Goal: Task Accomplishment & Management: Use online tool/utility

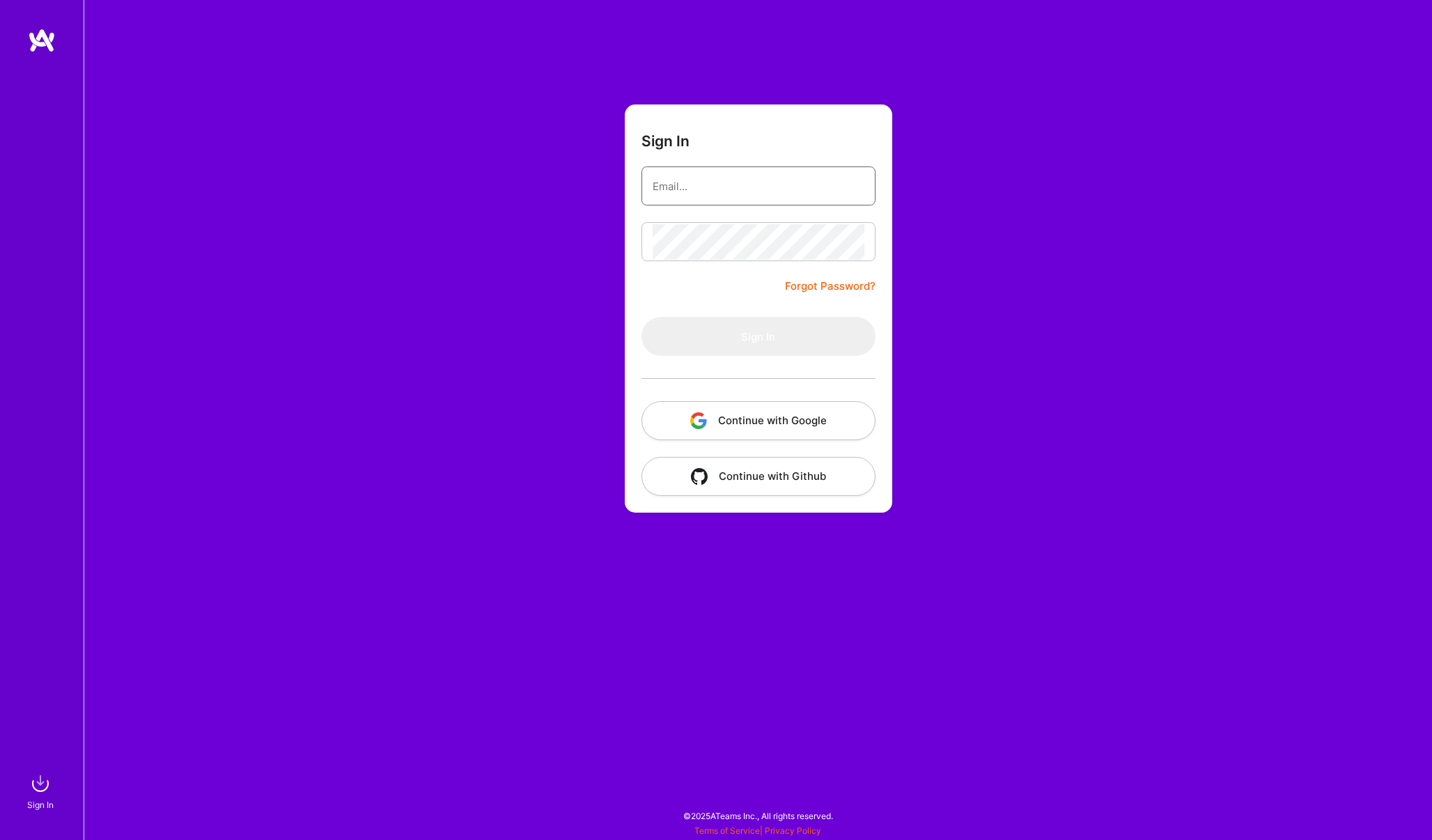
type input "[PERSON_NAME][EMAIL_ADDRESS][DOMAIN_NAME]"
click at [754, 336] on button "Sign In" at bounding box center [758, 337] width 234 height 39
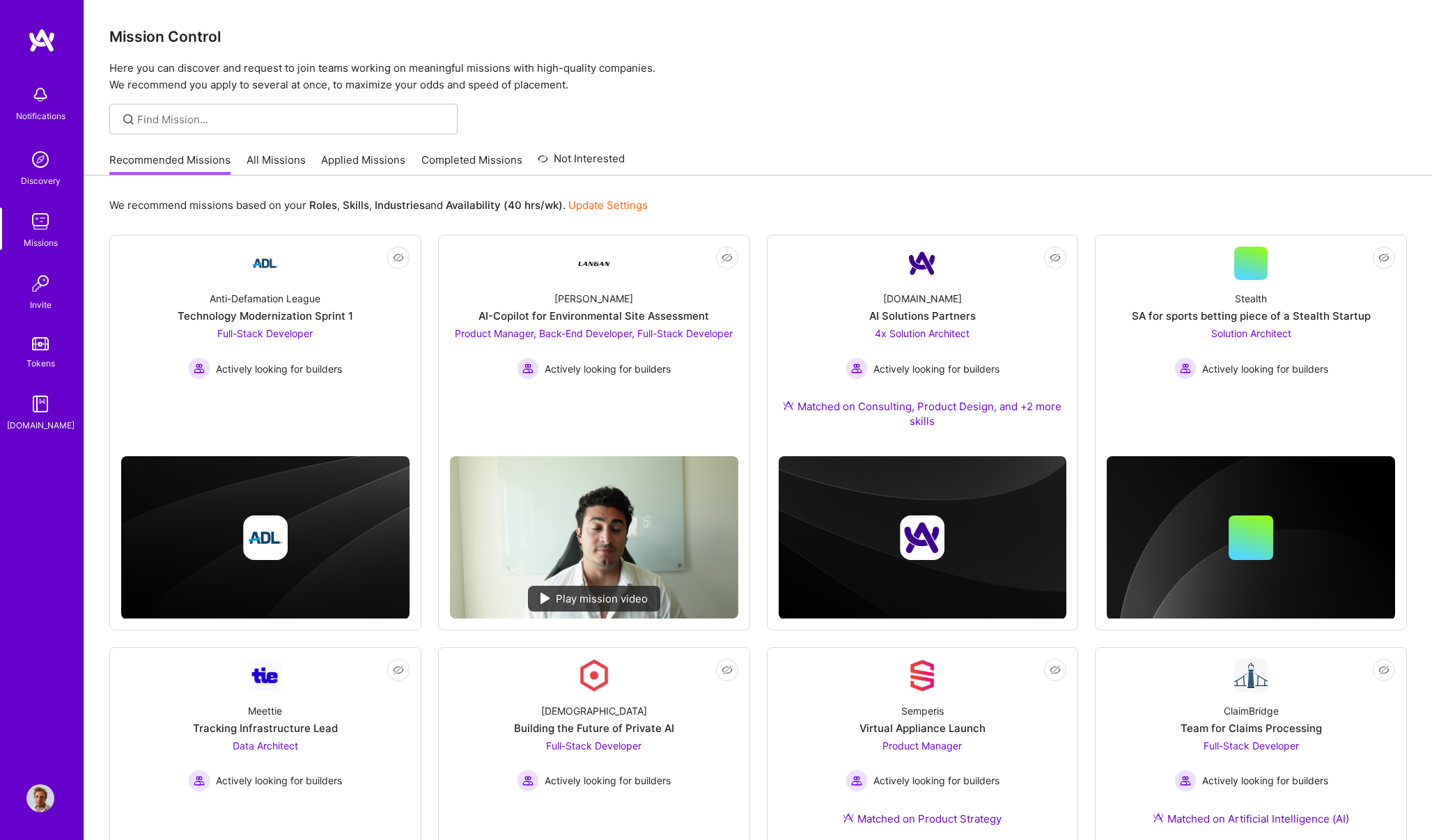
click at [71, 222] on link "Missions" at bounding box center [40, 228] width 86 height 42
click at [249, 155] on link "All Missions" at bounding box center [276, 163] width 59 height 23
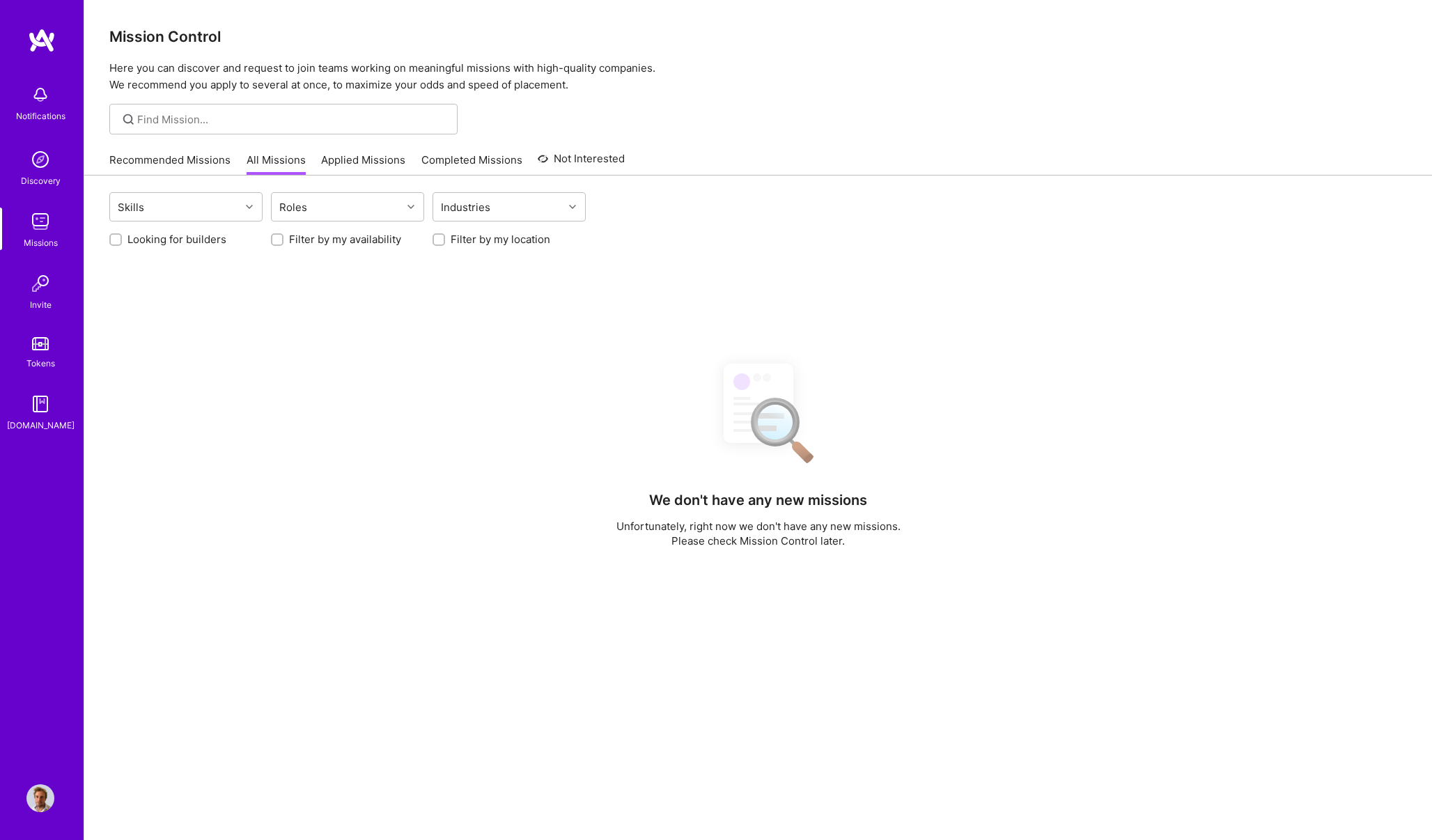
click at [200, 159] on link "Recommended Missions" at bounding box center [170, 163] width 121 height 23
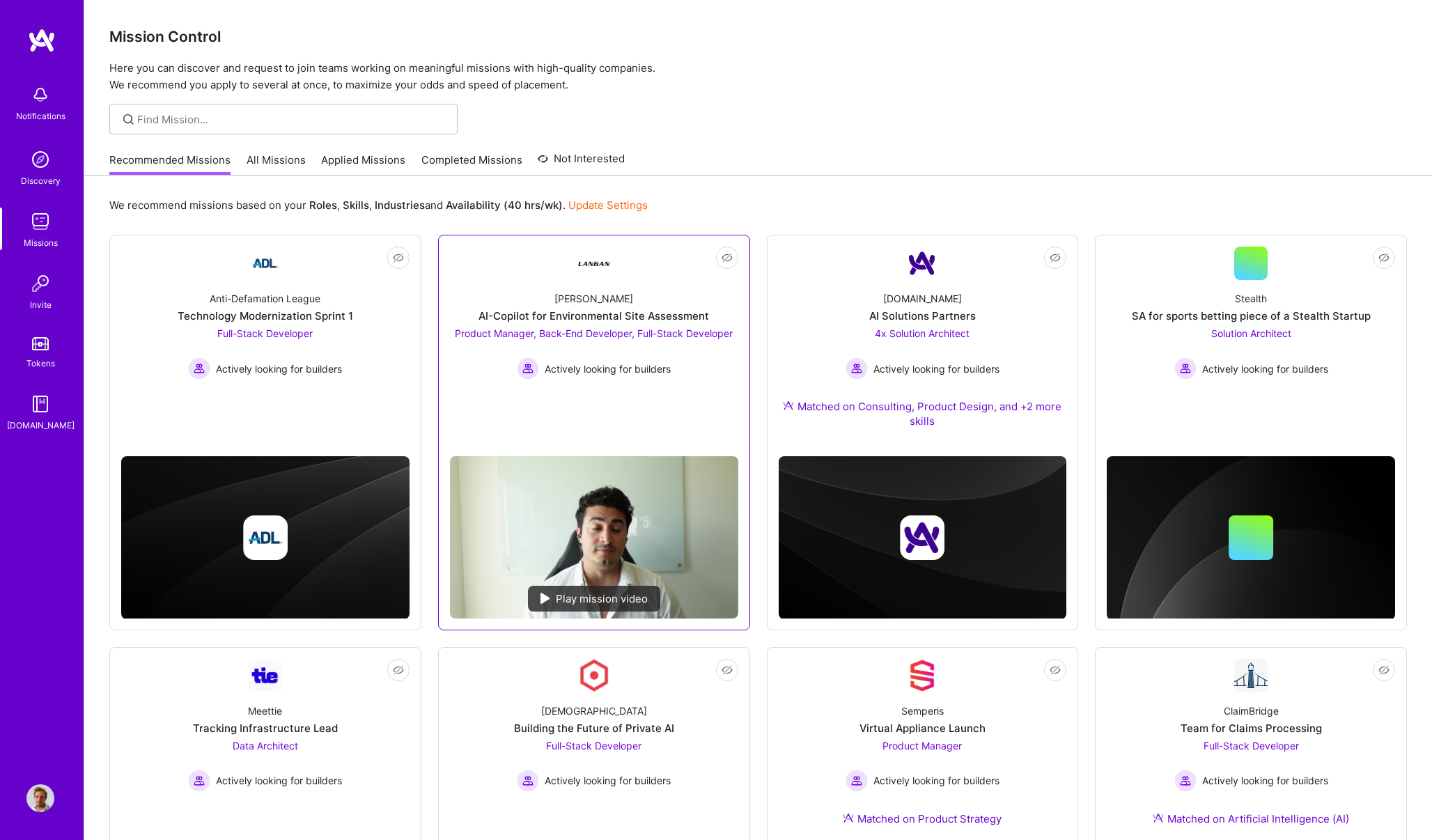
click at [527, 321] on div "AI-Copilot for Environmental Site Assessment" at bounding box center [594, 316] width 231 height 15
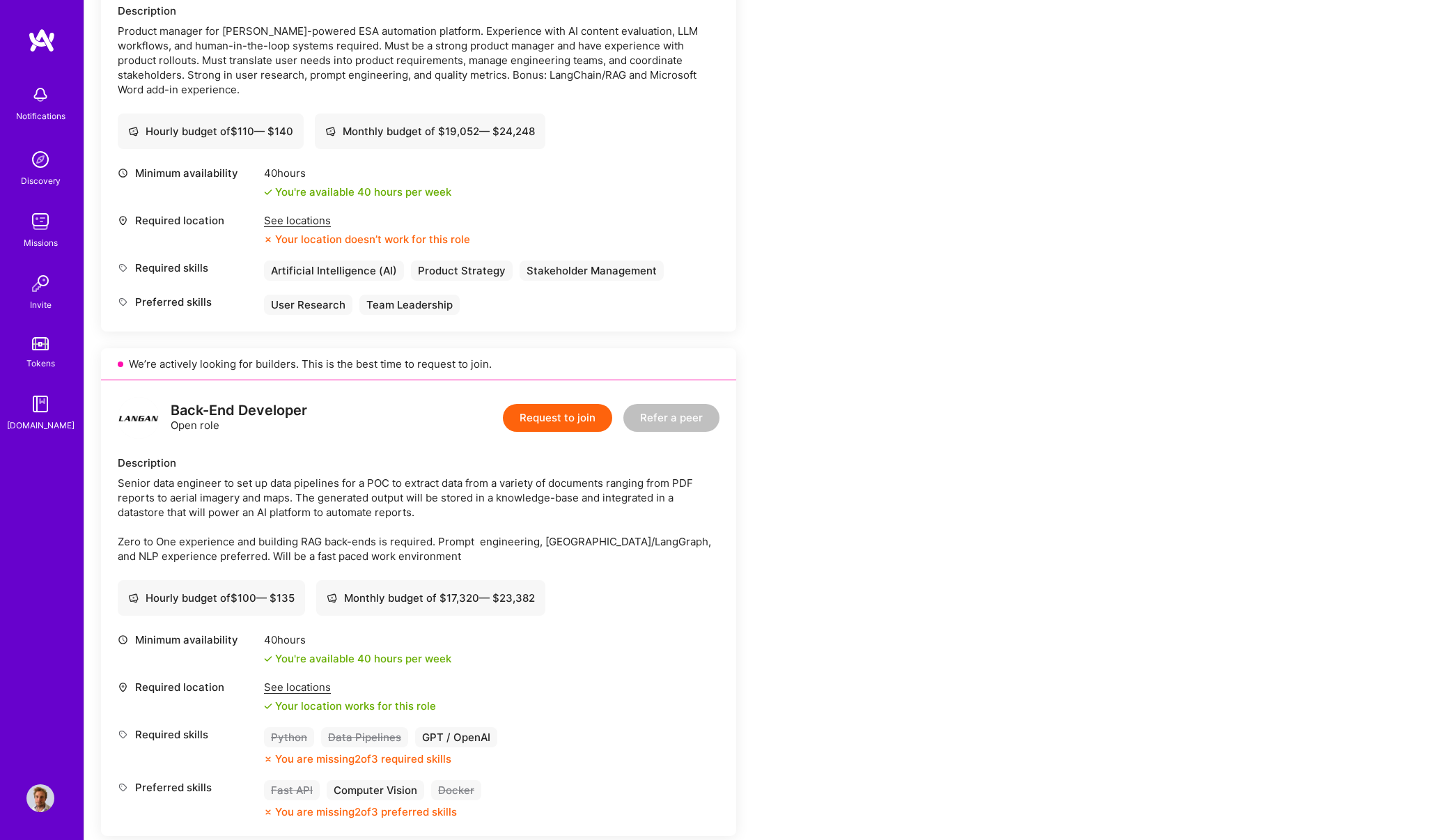
scroll to position [464, 0]
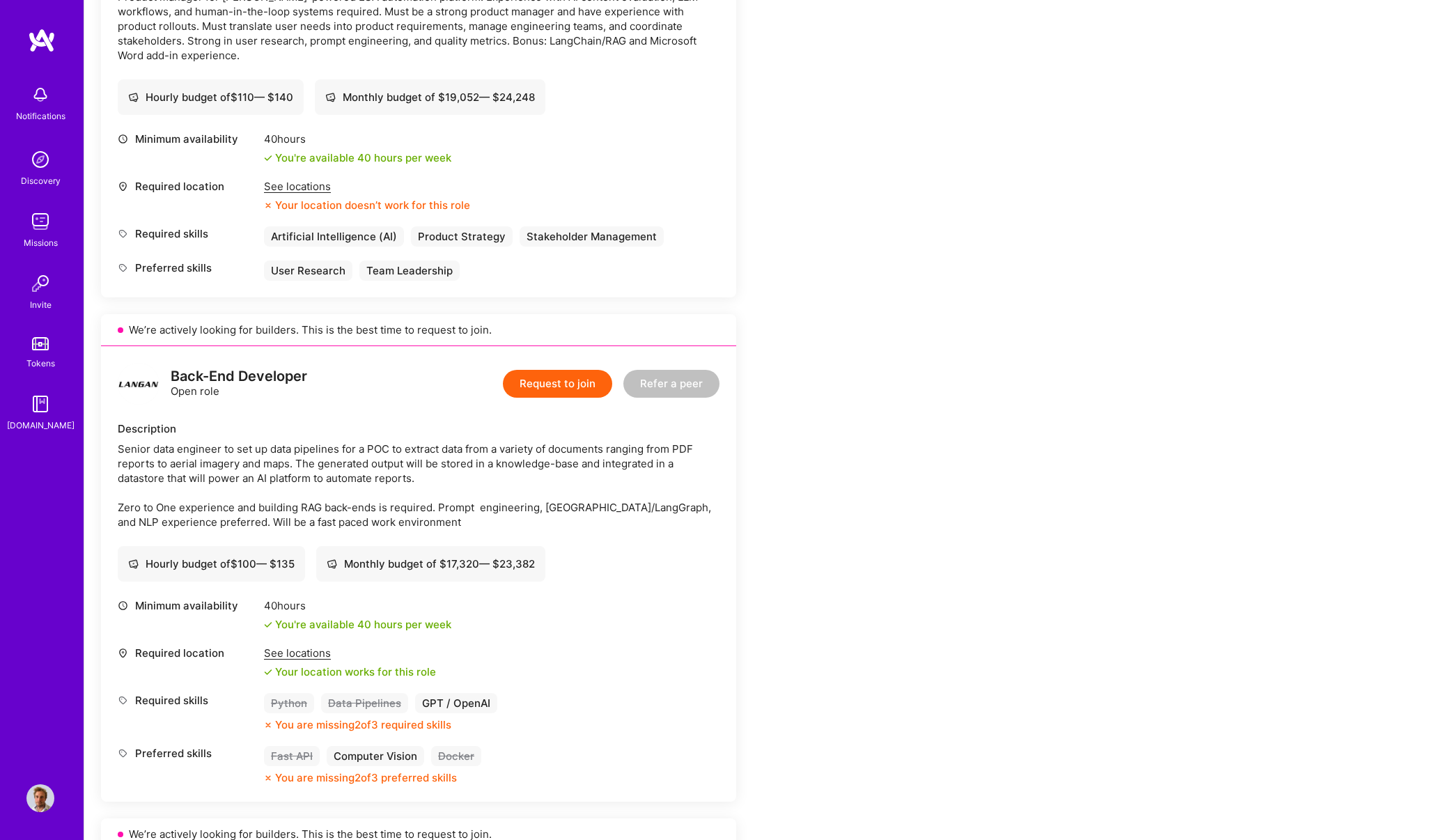
click at [313, 186] on div "See locations" at bounding box center [367, 186] width 206 height 15
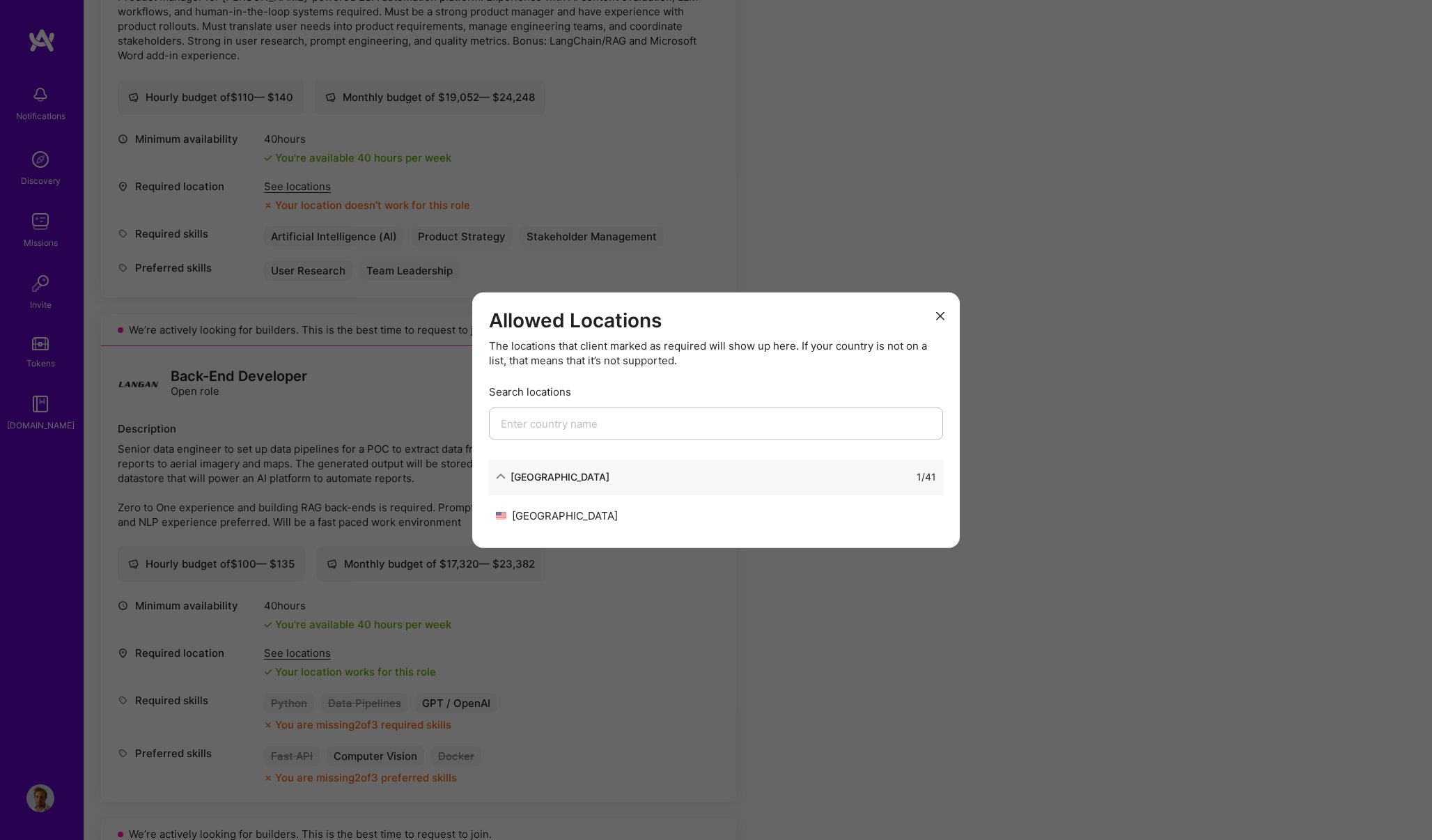
click at [407, 174] on div "Allowed Locations The locations that client marked as required will show up her…" at bounding box center [716, 420] width 1432 height 840
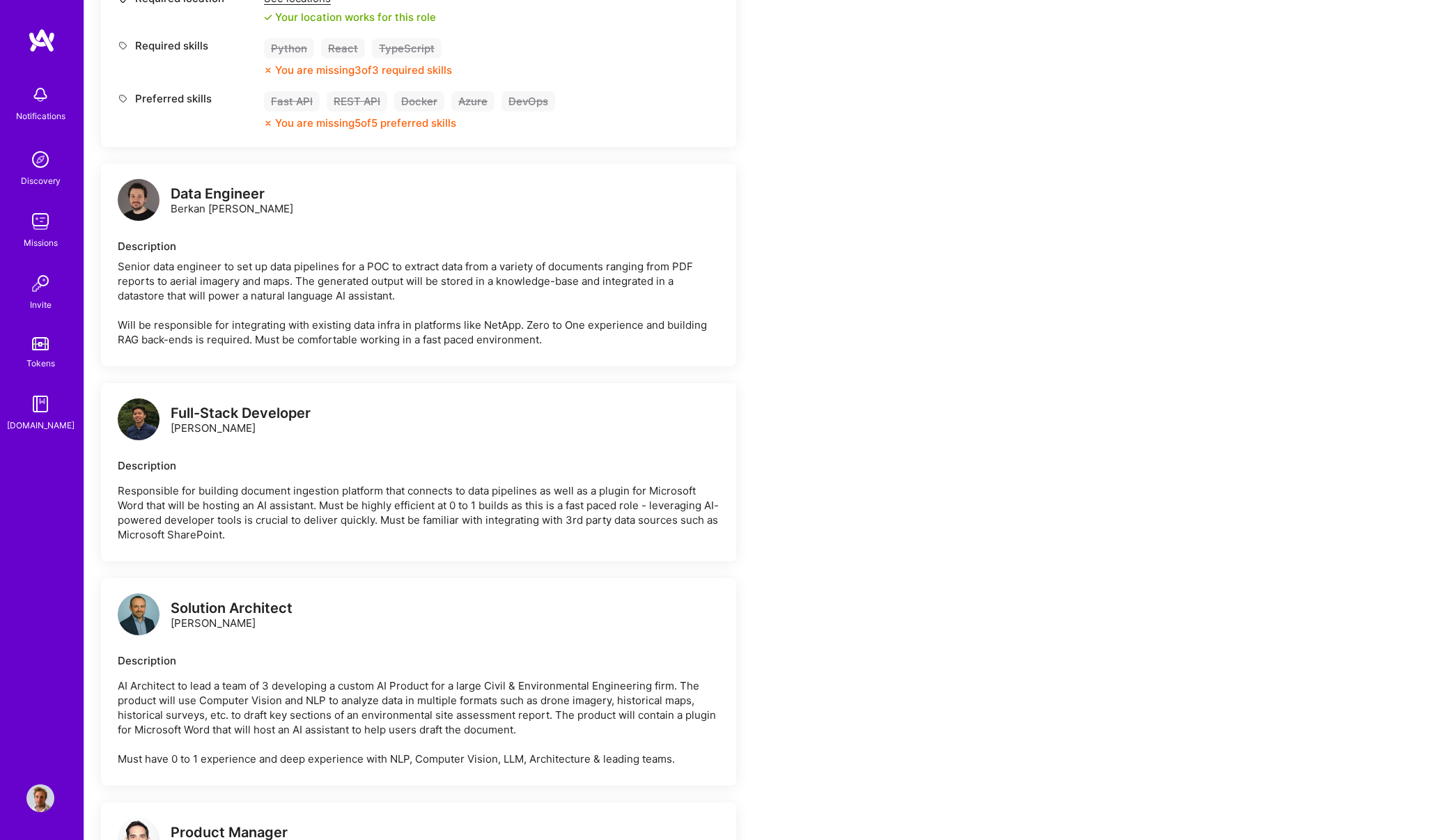
scroll to position [1773, 0]
